Goal: Task Accomplishment & Management: Manage account settings

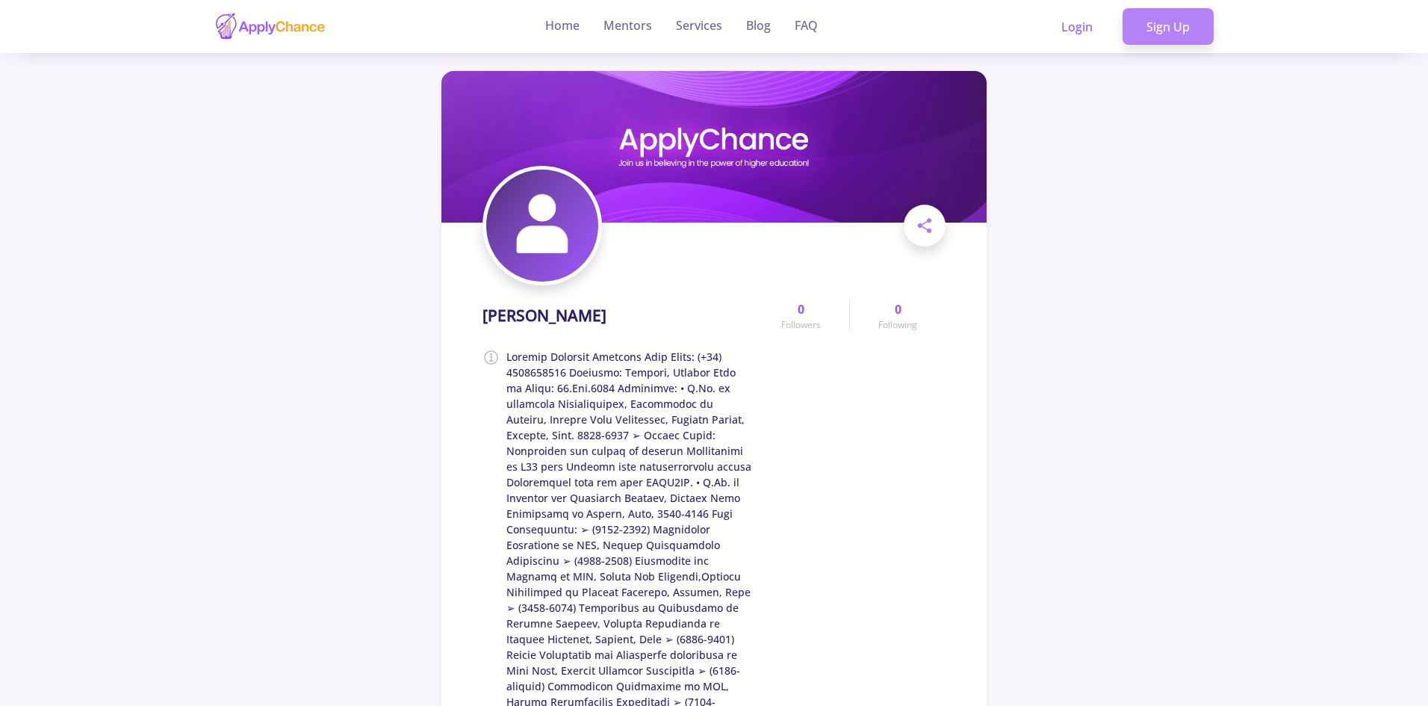
click at [1204, 27] on link "Sign Up" at bounding box center [1168, 26] width 91 height 37
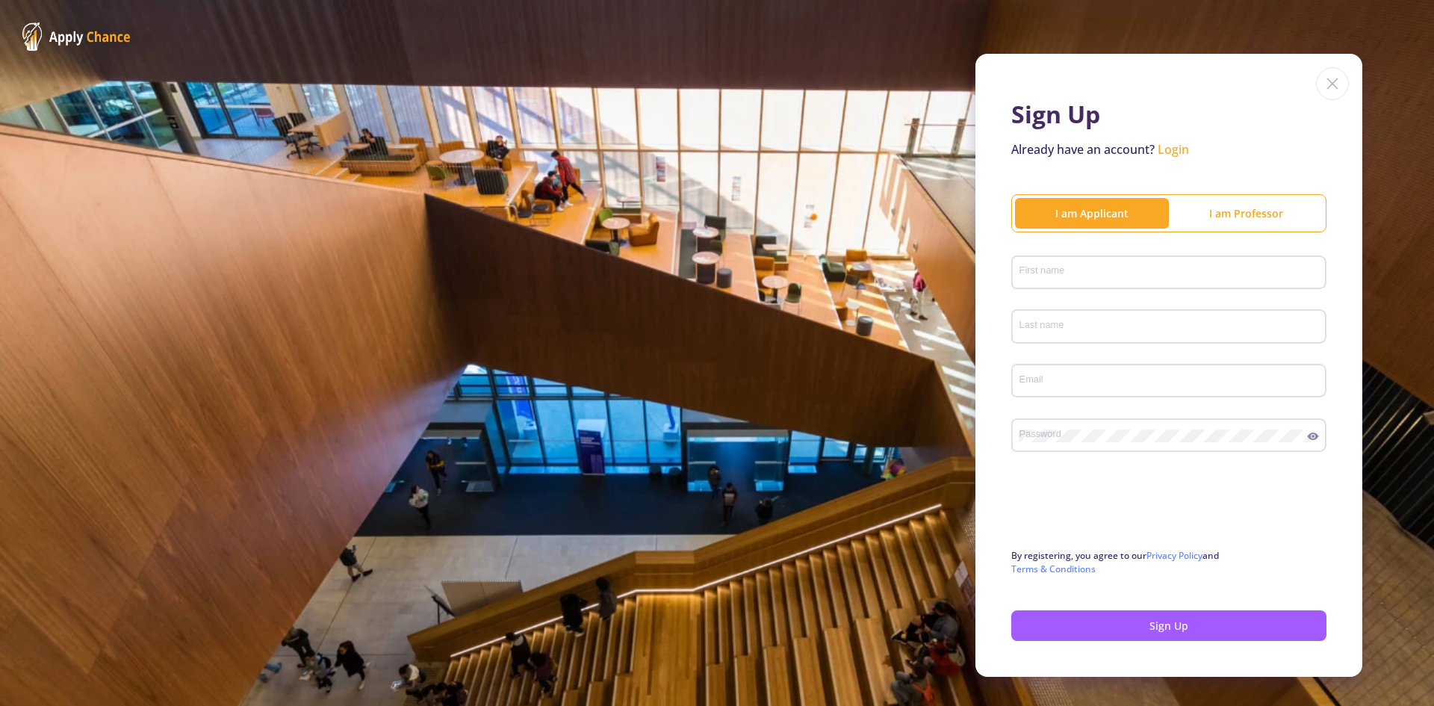
click at [1092, 252] on div "First name" at bounding box center [1169, 269] width 301 height 39
paste input "Genesis Specialist Hospital"
click at [1105, 264] on div "Genesis Specialist Hospital First name" at bounding box center [1169, 269] width 301 height 39
click at [1137, 273] on input "Genesis Specialist Hospital" at bounding box center [1171, 273] width 305 height 13
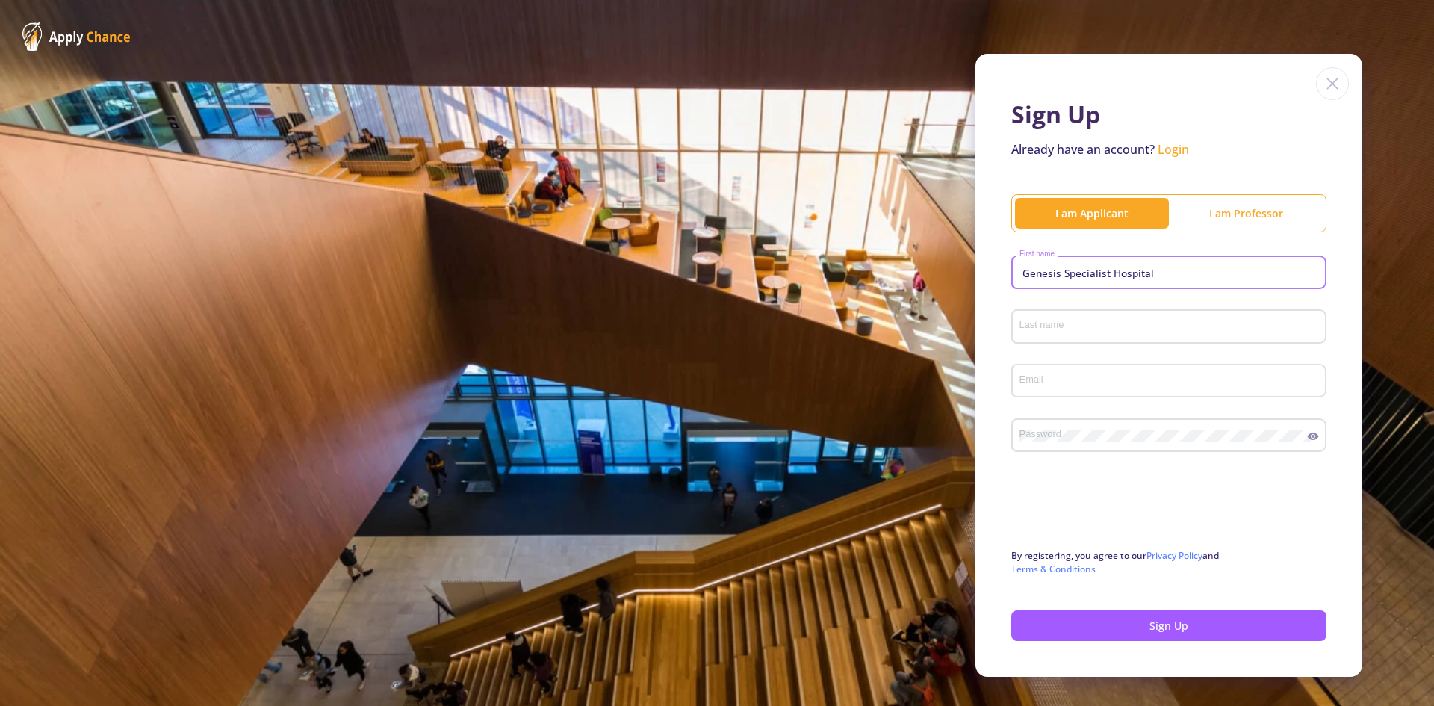
click at [1137, 273] on input "Genesis Specialist Hospital" at bounding box center [1171, 273] width 305 height 13
type input "Genesis Specialist"
paste input "Hospital"
type input "Hospital"
paste input "[EMAIL_ADDRESS][DOMAIN_NAME]"
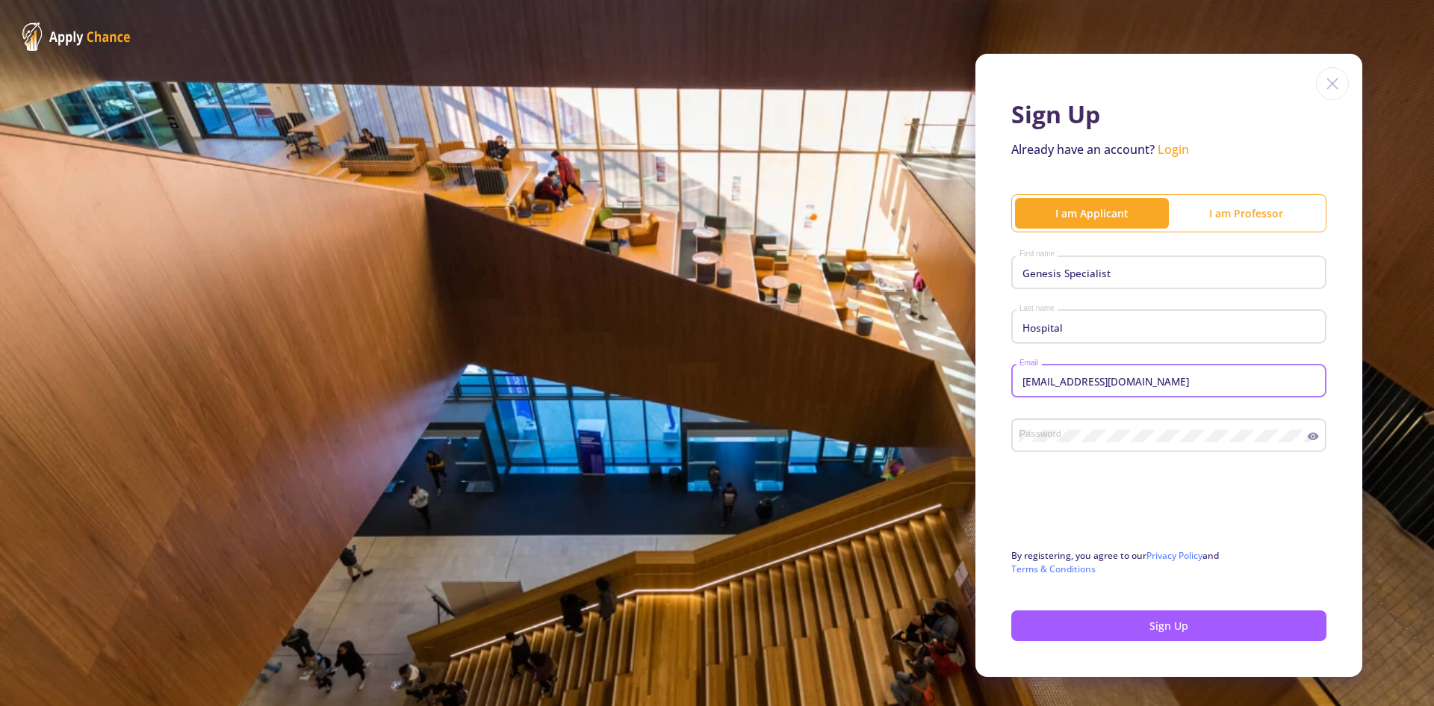
type input "[EMAIL_ADDRESS][DOMAIN_NAME]"
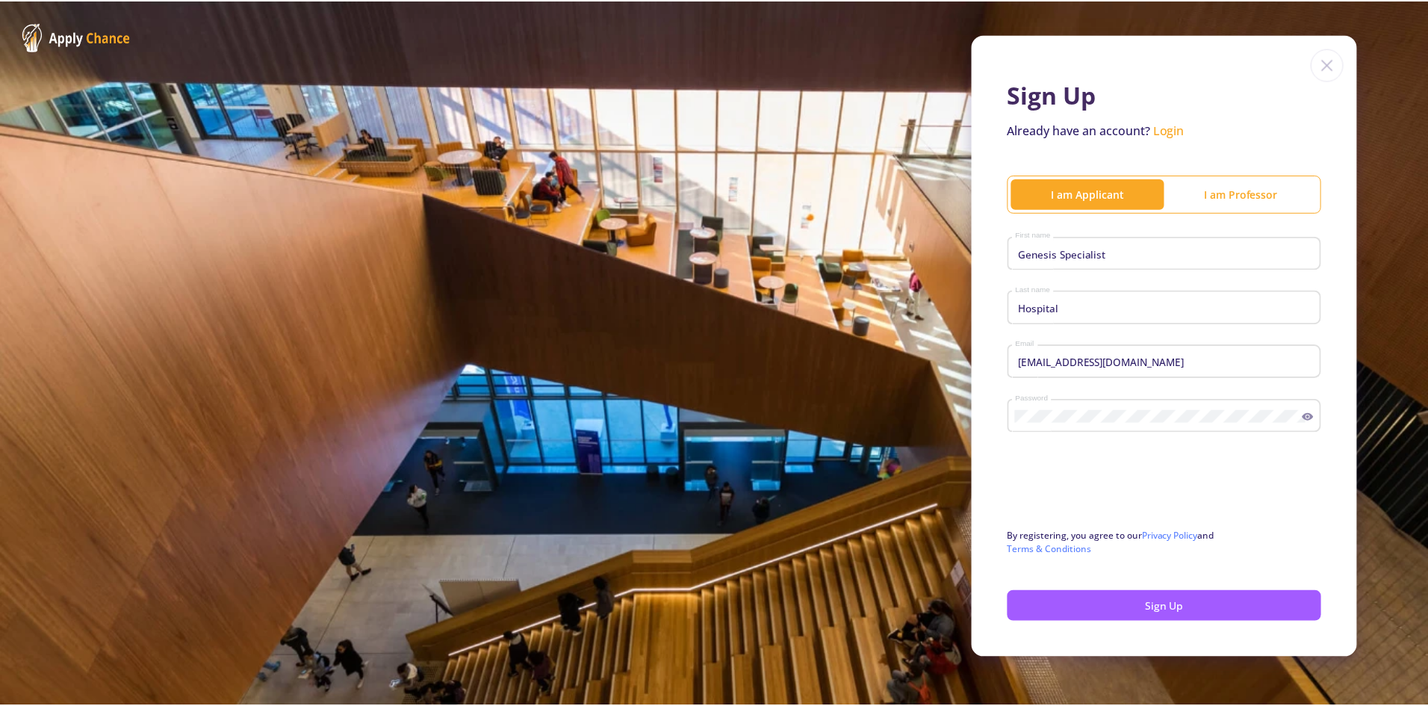
scroll to position [25, 0]
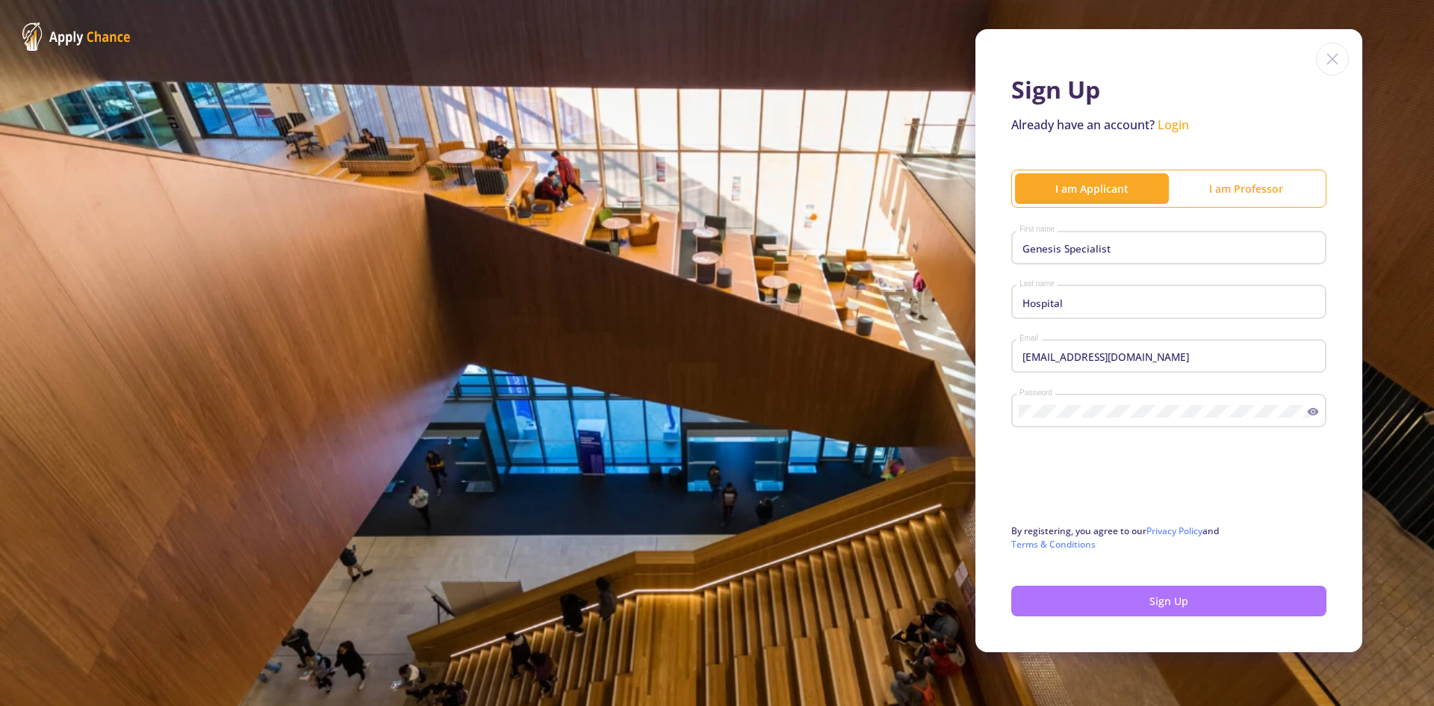
click at [1169, 605] on button "Sign Up" at bounding box center [1168, 601] width 315 height 31
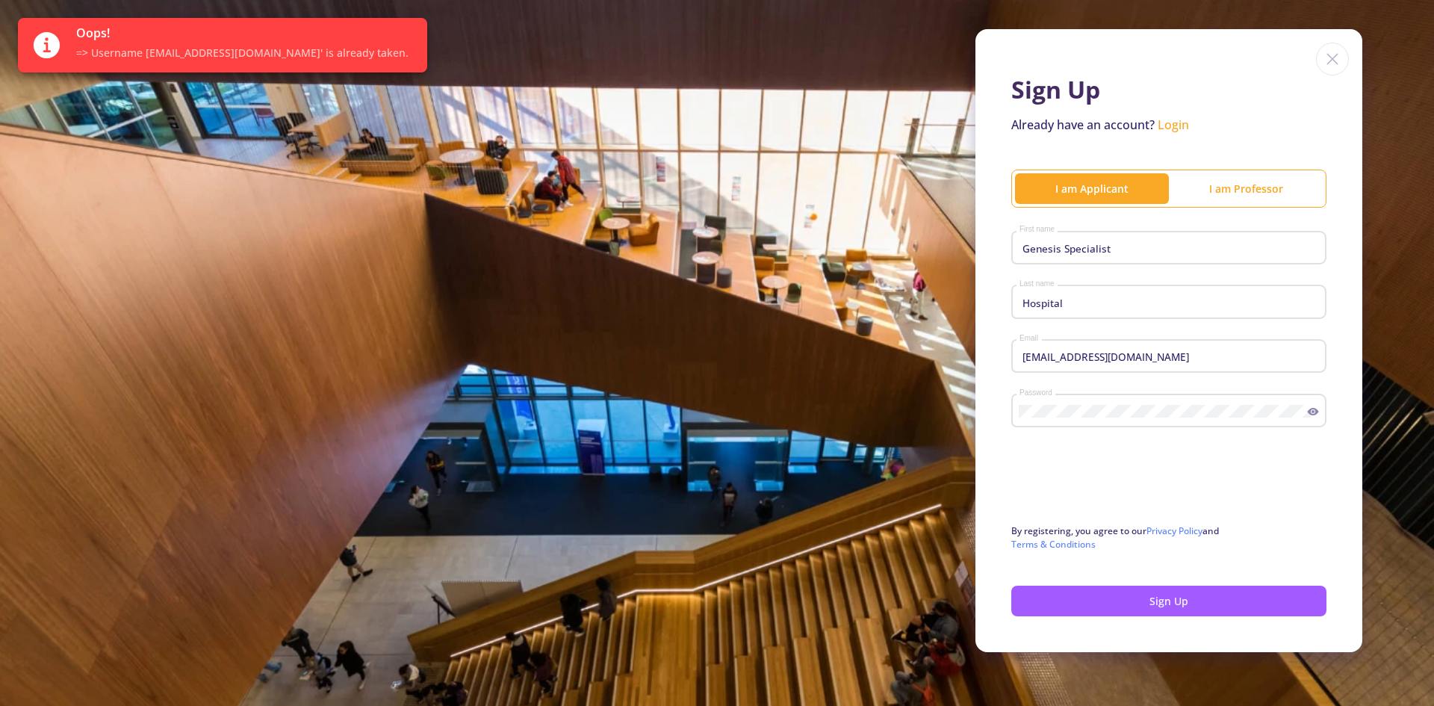
click at [1173, 125] on link "Login" at bounding box center [1173, 125] width 31 height 16
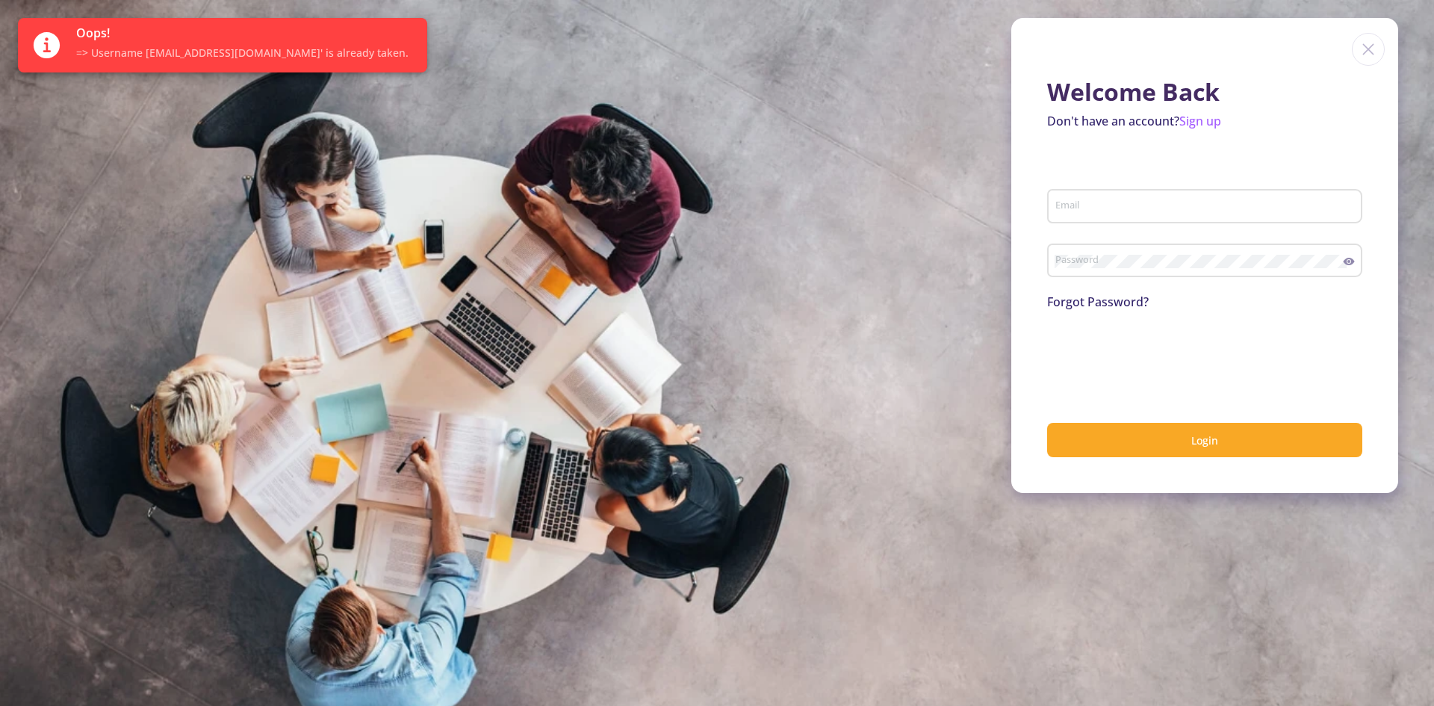
click at [1117, 220] on div "Email" at bounding box center [1205, 203] width 301 height 39
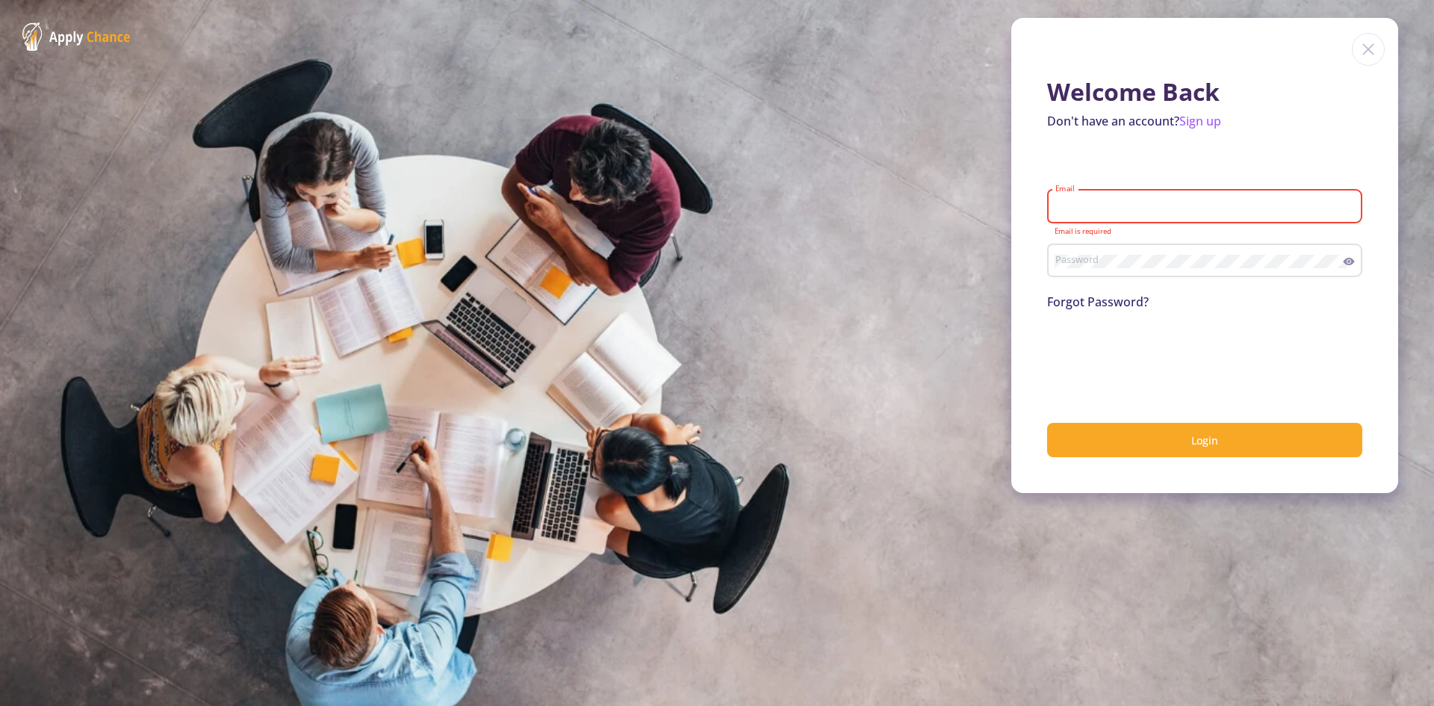
paste input "[EMAIL_ADDRESS][DOMAIN_NAME]"
type input "[EMAIL_ADDRESS][DOMAIN_NAME]"
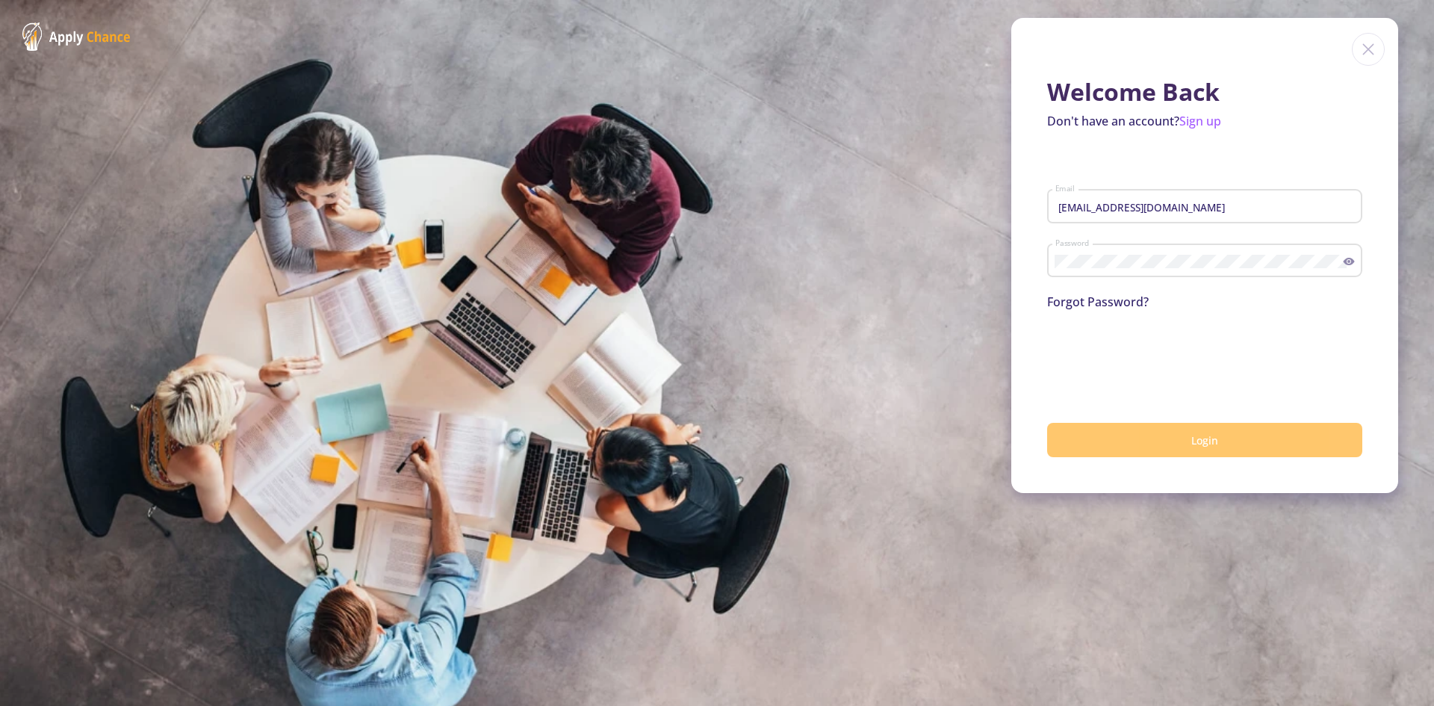
click at [1187, 439] on button "Login" at bounding box center [1204, 440] width 315 height 35
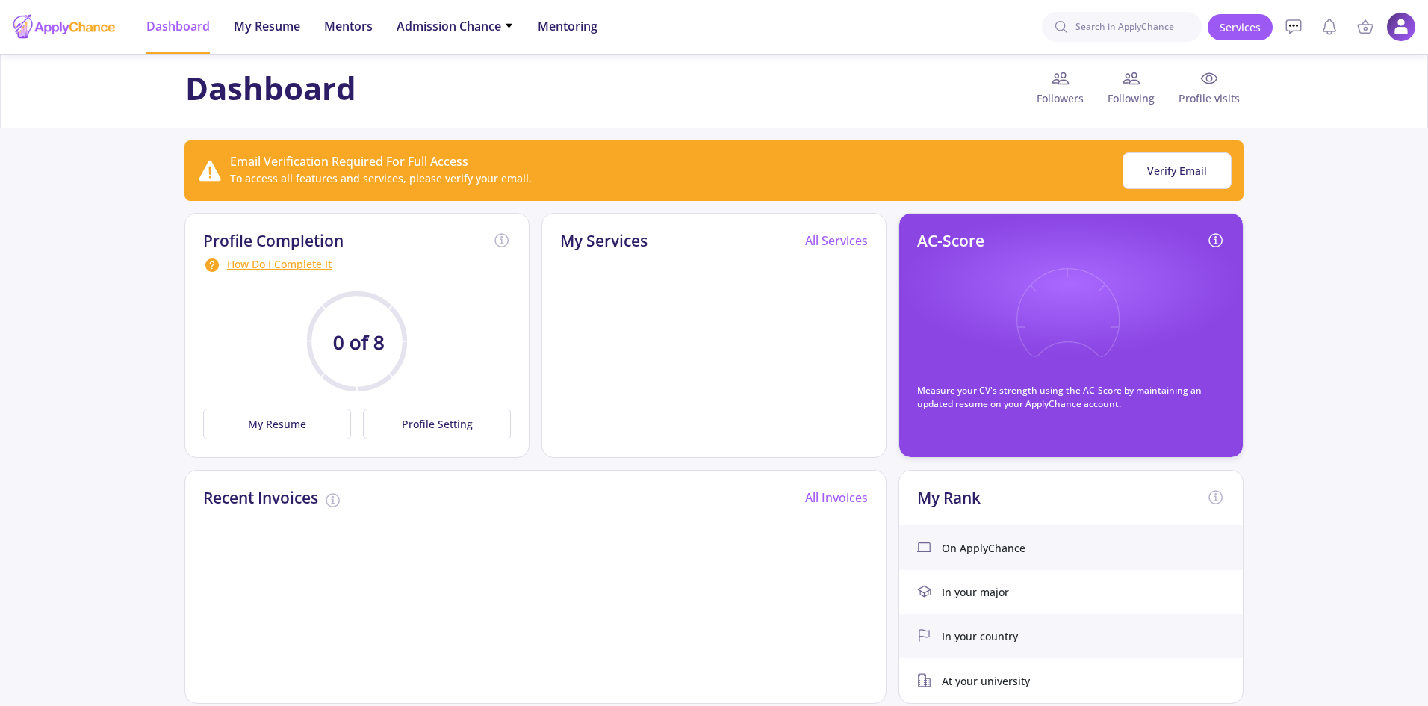
click at [272, 267] on div "How Do I Complete It" at bounding box center [357, 265] width 308 height 18
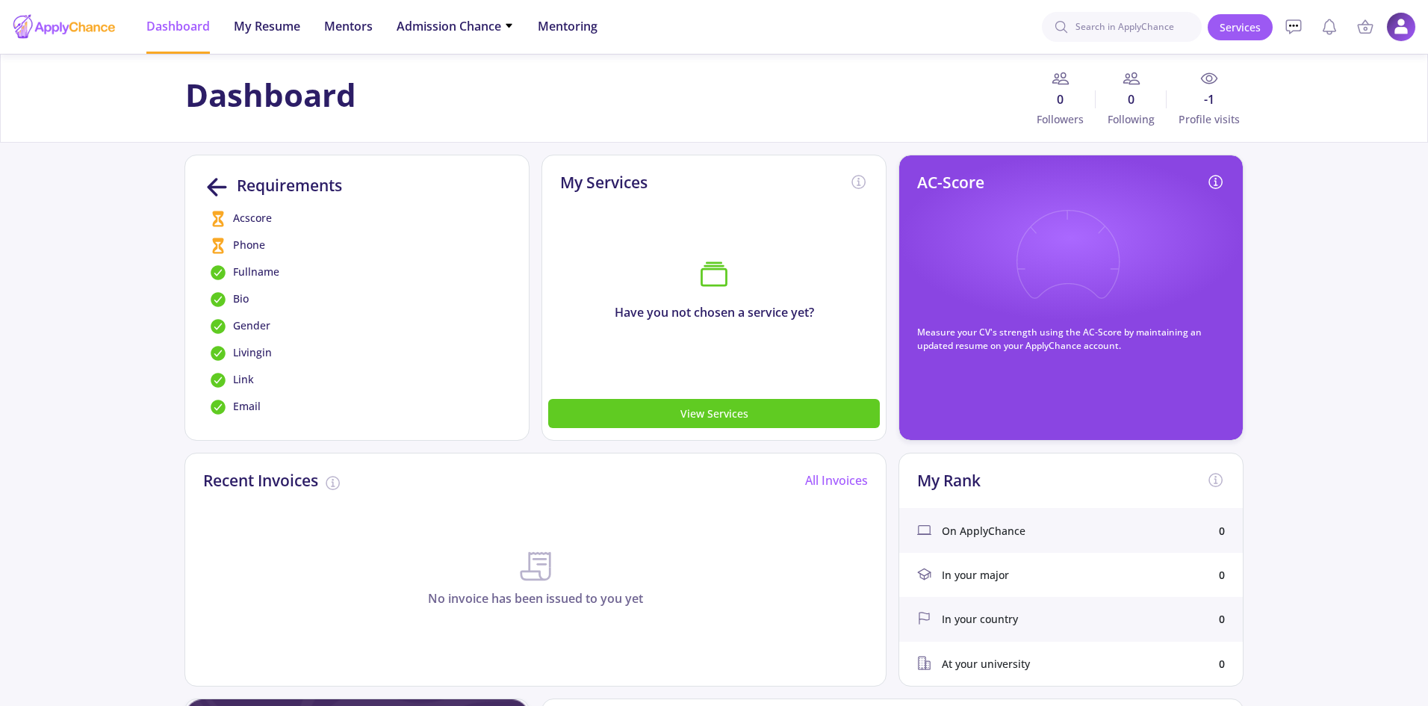
click at [208, 186] on polyline at bounding box center [211, 187] width 7 height 16
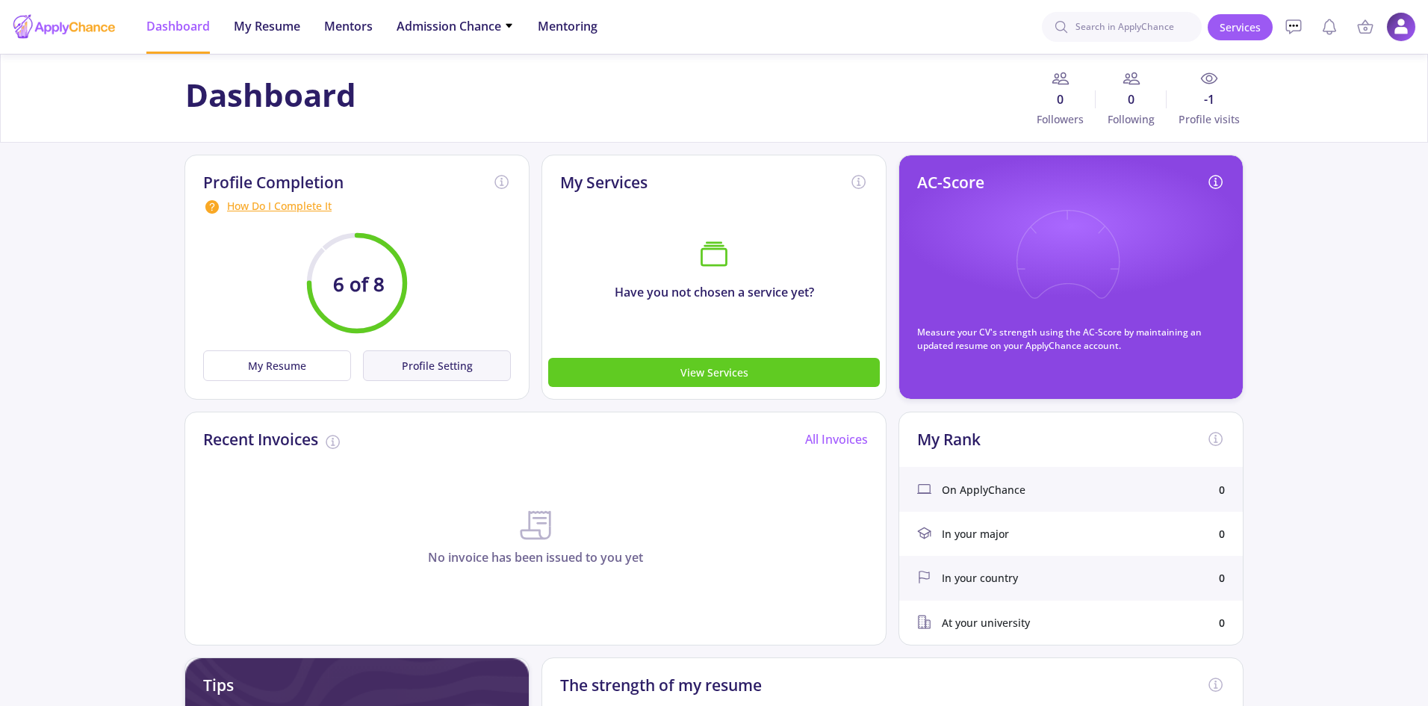
click at [443, 365] on button "Profile Setting" at bounding box center [437, 365] width 148 height 31
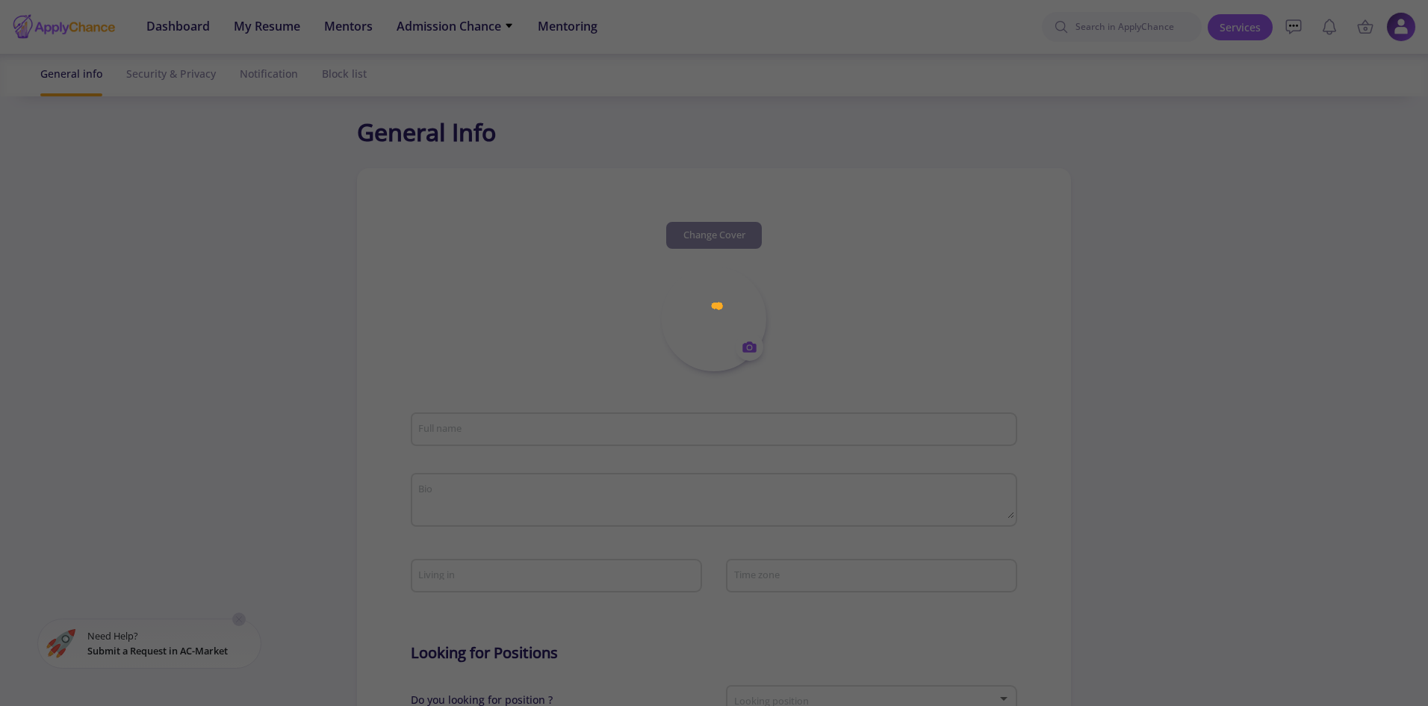
type input "Genesis Specialist Hospital"
type textarea "Choose Genesis Specialist Hospital Ikeja for exceptional medical care and speci…"
type input "Nigeria"
type input "GenesisSpecialistHospital"
type input "[EMAIL_ADDRESS][DOMAIN_NAME]"
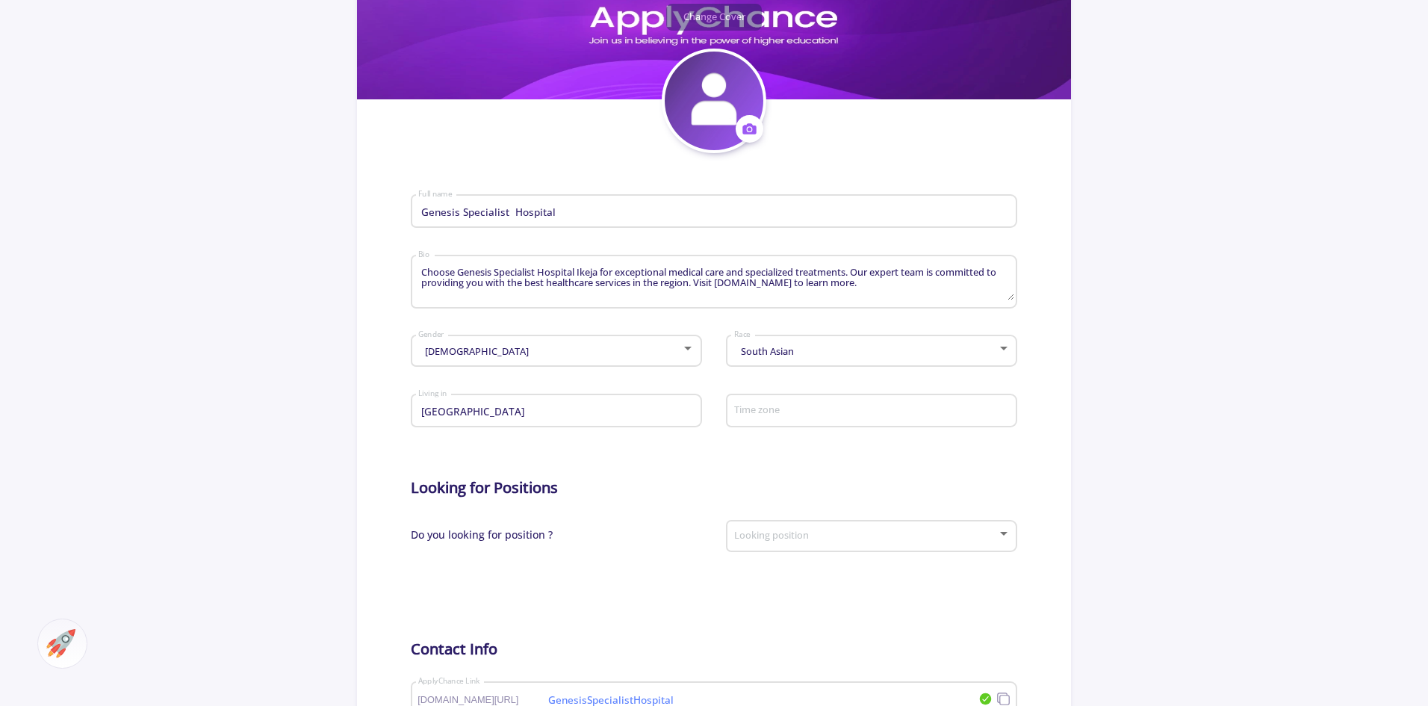
scroll to position [224, 0]
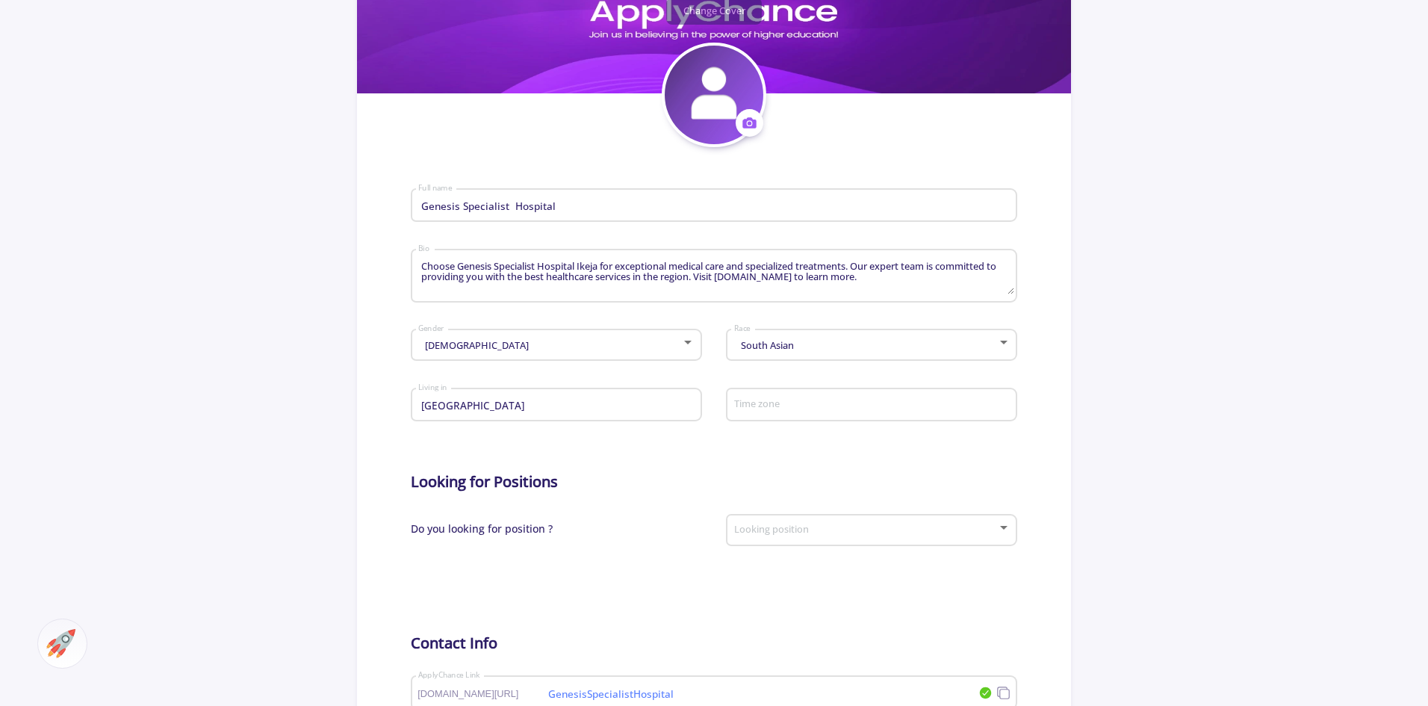
click at [752, 129] on icon at bounding box center [750, 123] width 16 height 16
click at [832, 163] on button "Change photo" at bounding box center [820, 170] width 166 height 38
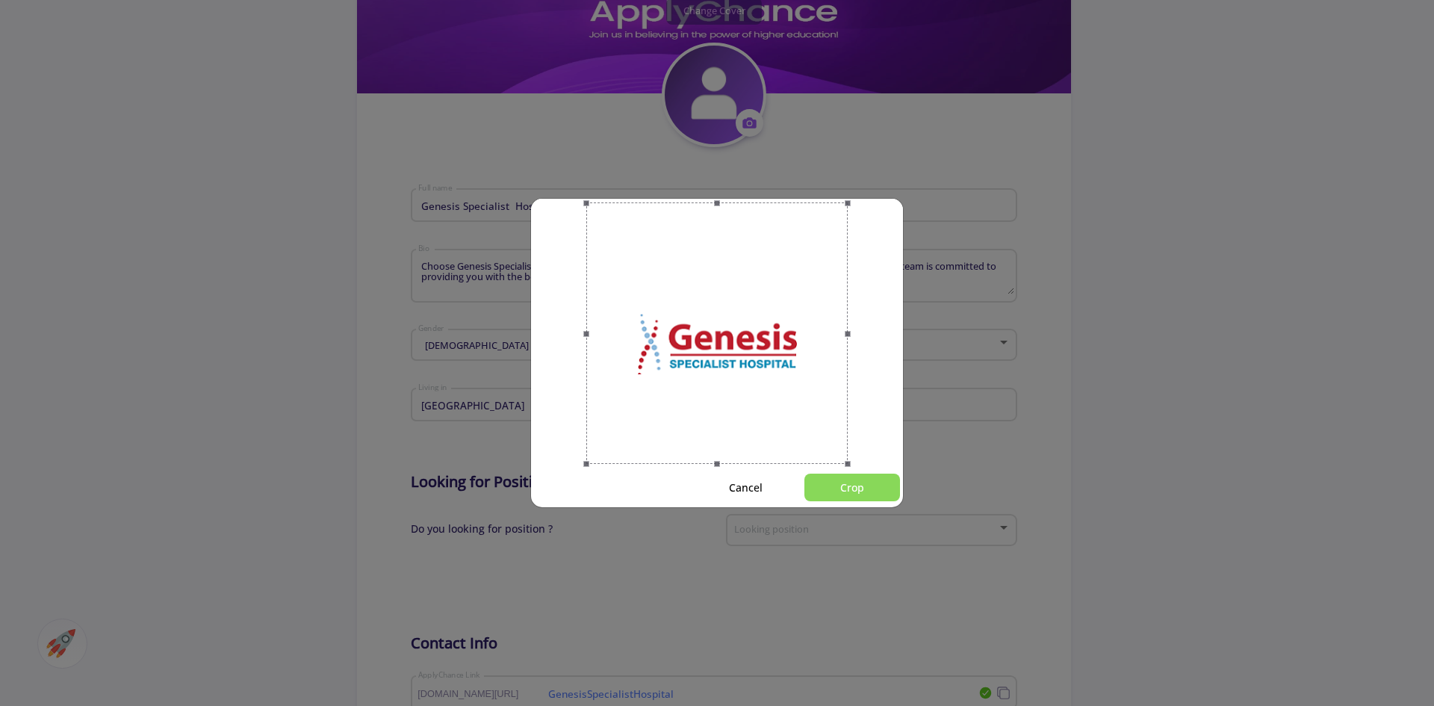
click at [863, 483] on button "Crop" at bounding box center [853, 488] width 96 height 28
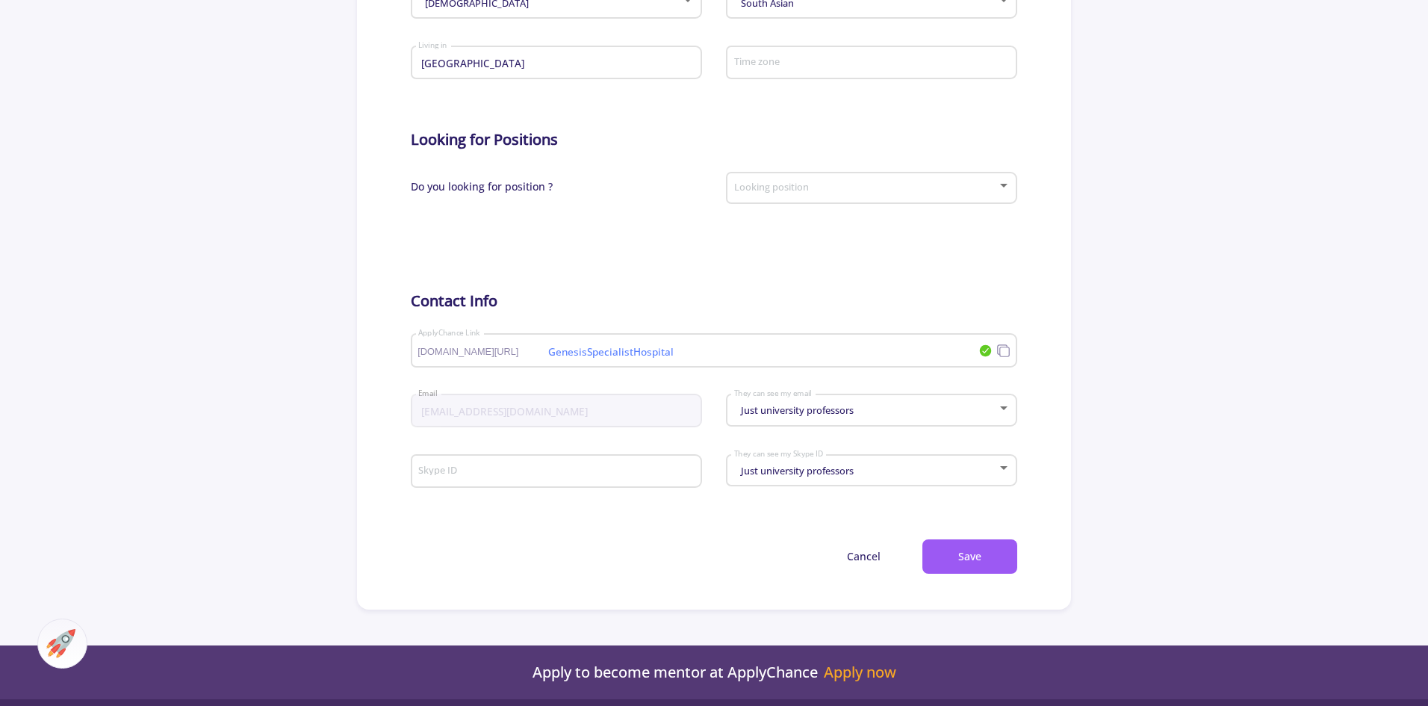
scroll to position [598, 0]
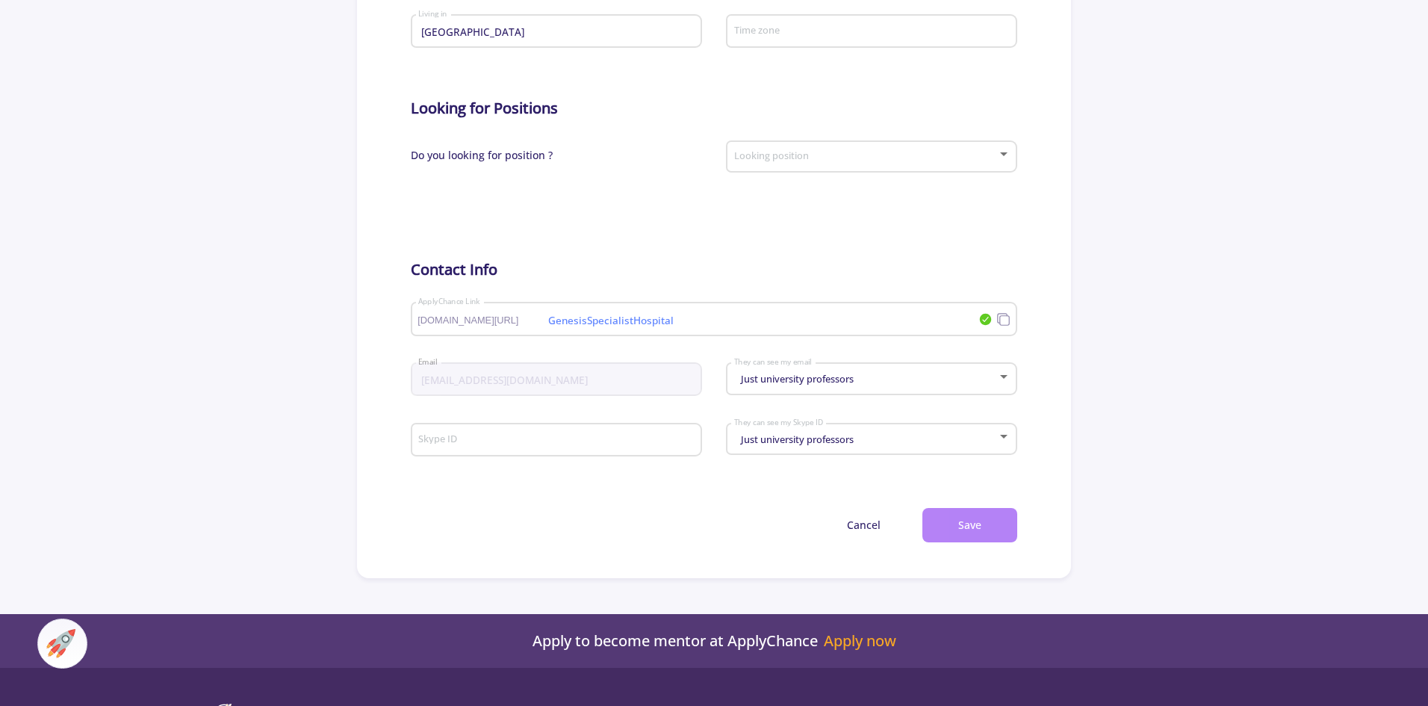
click at [962, 524] on button "Save" at bounding box center [970, 525] width 95 height 35
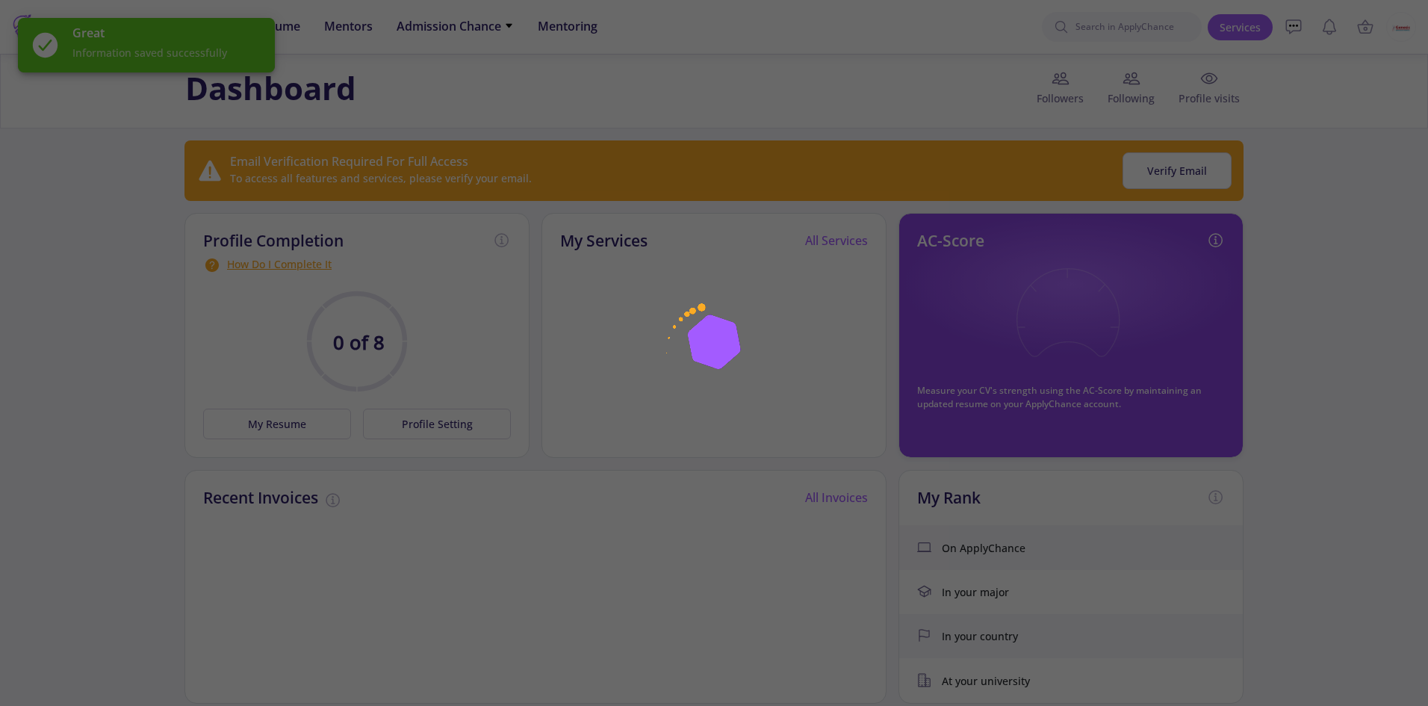
click at [1168, 191] on div at bounding box center [714, 353] width 1428 height 706
click at [760, 336] on img at bounding box center [714, 353] width 187 height 187
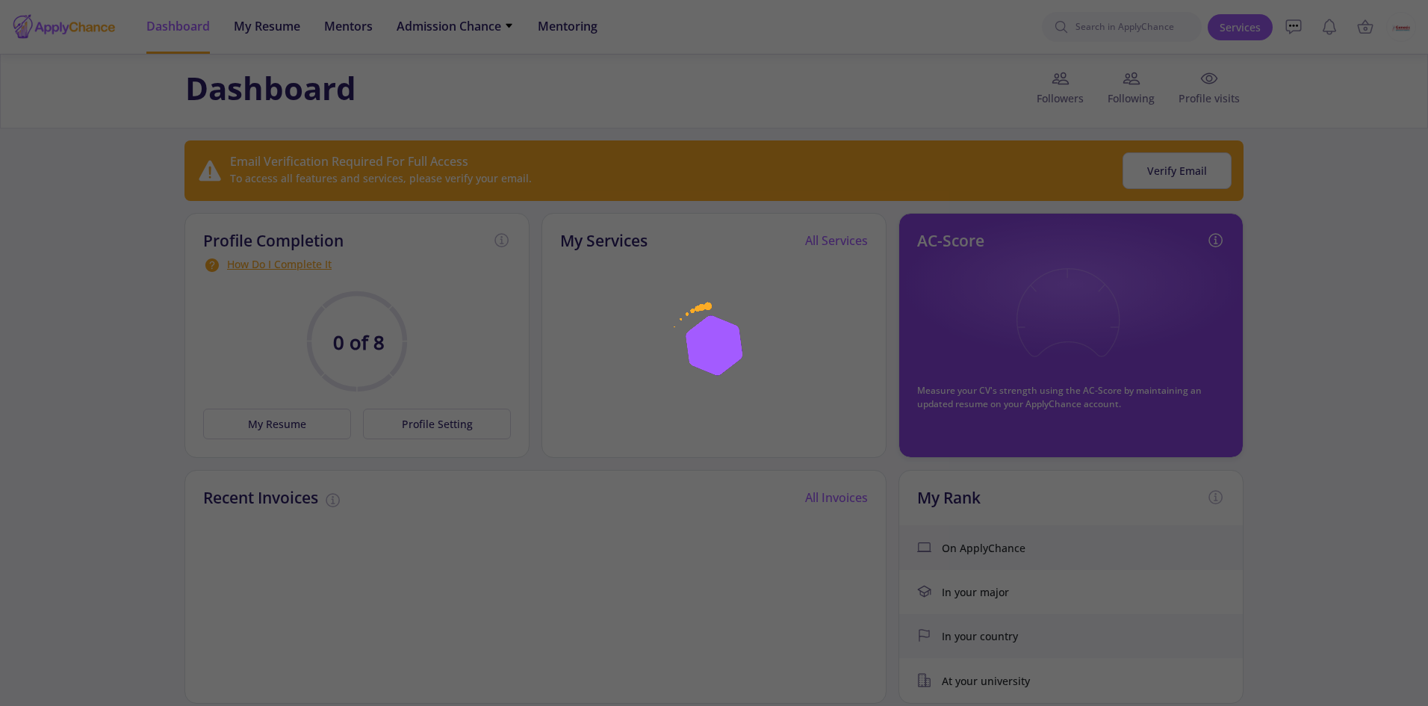
click at [760, 336] on img at bounding box center [714, 353] width 187 height 187
click at [731, 345] on img at bounding box center [714, 353] width 187 height 187
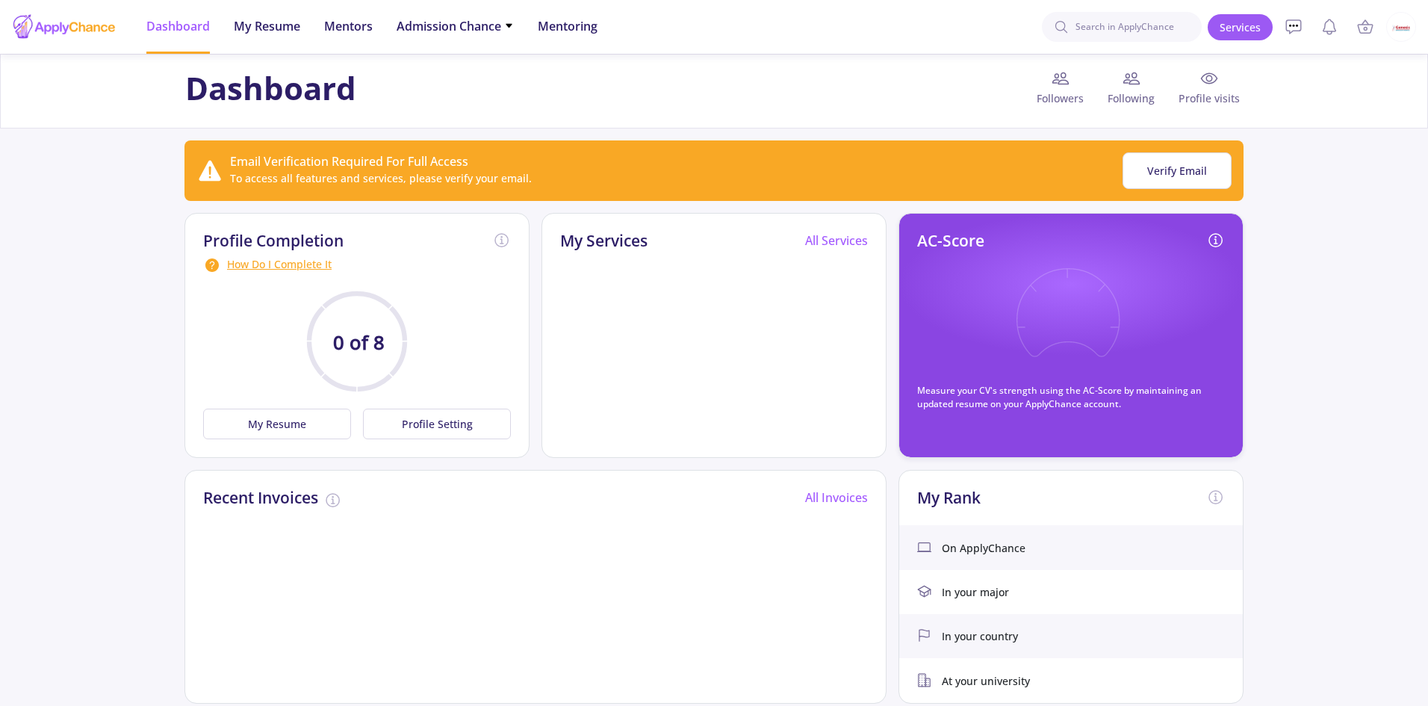
click at [871, 351] on div "My Services All Services" at bounding box center [714, 335] width 345 height 245
click at [1191, 177] on button "Verify Email" at bounding box center [1177, 170] width 109 height 37
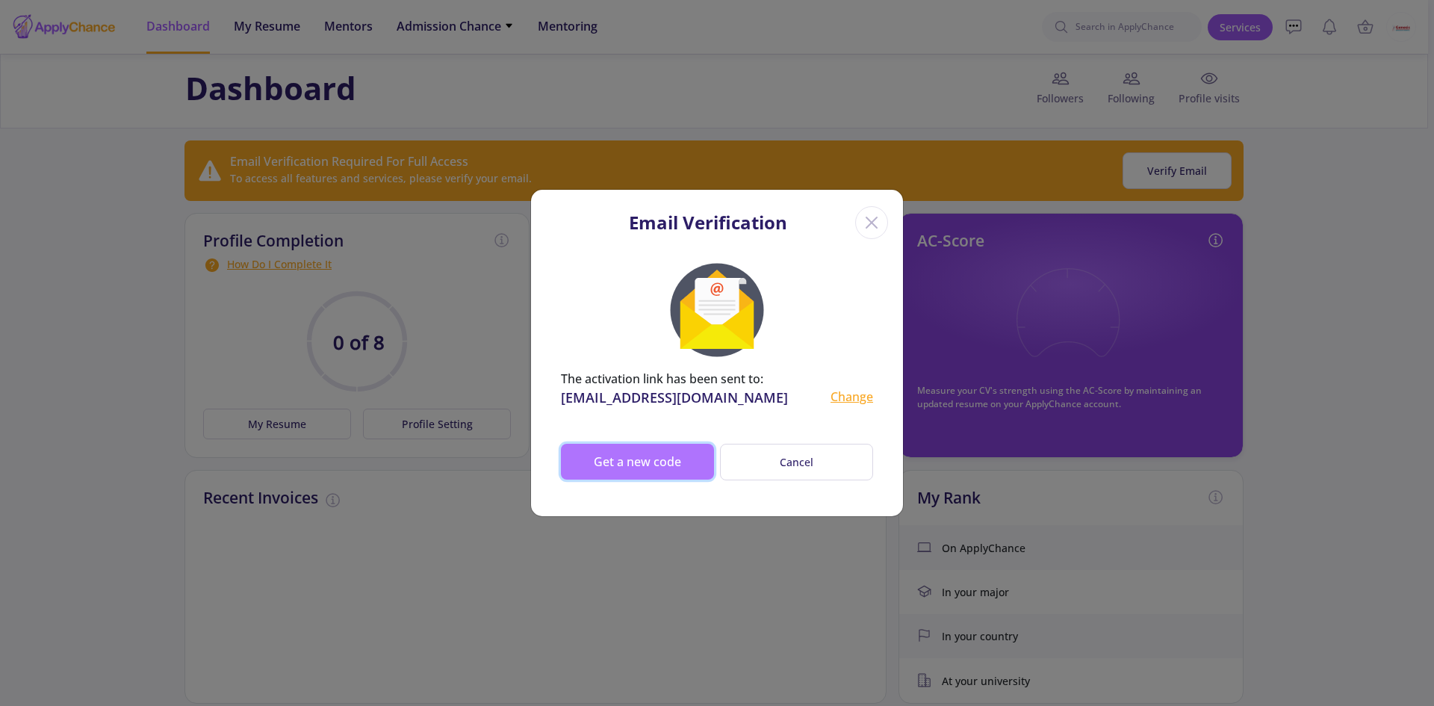
click at [667, 459] on button "Get a new code" at bounding box center [637, 462] width 153 height 36
